Goal: Transaction & Acquisition: Purchase product/service

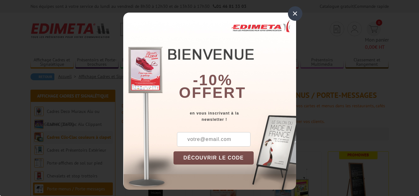
scroll to position [3, 0]
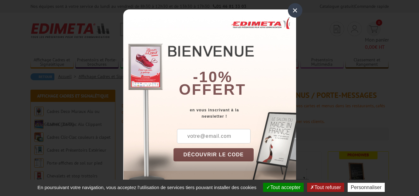
click at [290, 9] on div "×" at bounding box center [295, 10] width 14 height 14
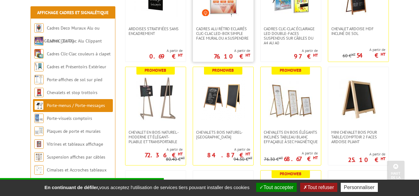
scroll to position [188, 0]
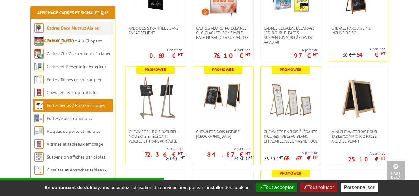
click at [62, 30] on link "Cadres Deco Muraux Alu ou [GEOGRAPHIC_DATA]" at bounding box center [66, 34] width 65 height 19
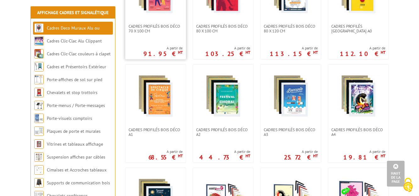
scroll to position [314, 0]
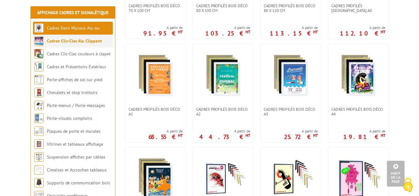
click at [75, 40] on link "Cadres Clic-Clac Alu Clippant" at bounding box center [74, 41] width 55 height 6
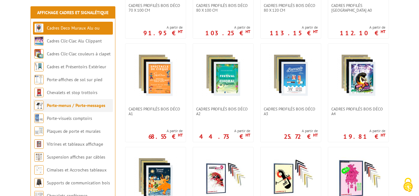
click at [61, 106] on link "Porte-menus / Porte-messages" at bounding box center [76, 105] width 58 height 6
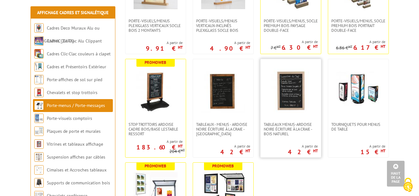
scroll to position [911, 0]
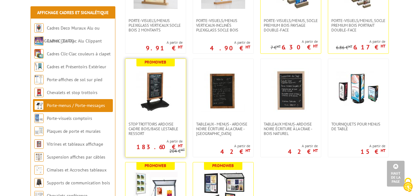
click at [154, 90] on img at bounding box center [155, 90] width 44 height 44
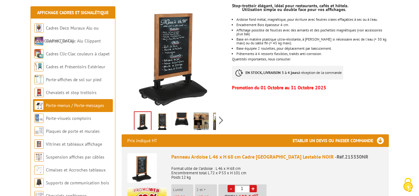
scroll to position [126, 0]
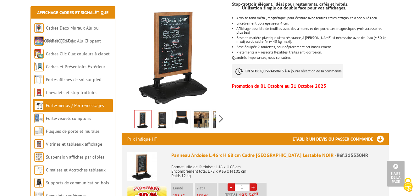
click at [201, 111] on img at bounding box center [200, 120] width 15 height 19
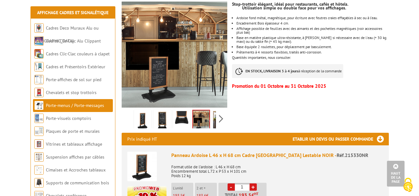
click at [183, 111] on img at bounding box center [181, 120] width 15 height 19
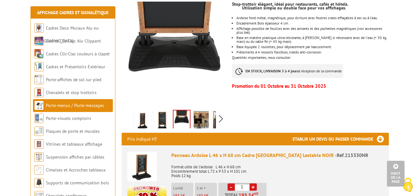
click at [158, 114] on img at bounding box center [162, 120] width 15 height 19
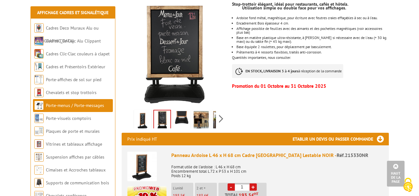
click at [144, 113] on img at bounding box center [142, 120] width 15 height 19
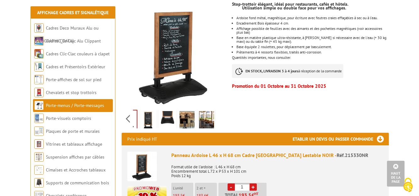
click at [220, 111] on div "Previous Next" at bounding box center [175, 118] width 106 height 22
click at [205, 112] on img at bounding box center [206, 120] width 15 height 19
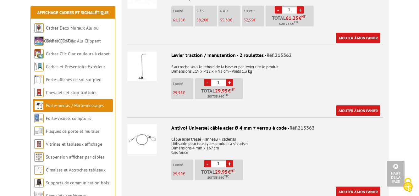
scroll to position [628, 0]
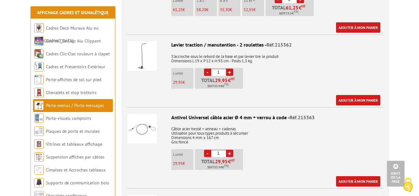
click at [149, 51] on img at bounding box center [142, 56] width 30 height 30
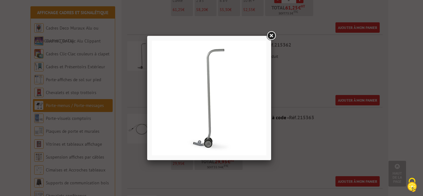
click at [270, 35] on link at bounding box center [271, 35] width 11 height 11
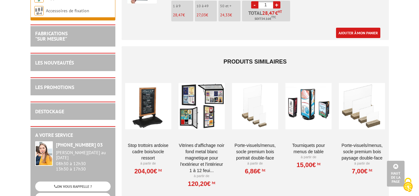
scroll to position [1162, 0]
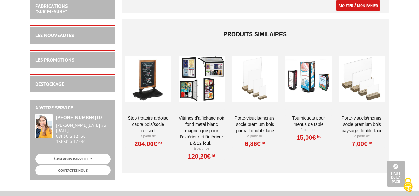
click at [150, 73] on div at bounding box center [148, 78] width 46 height 63
